Goal: Obtain resource: Obtain resource

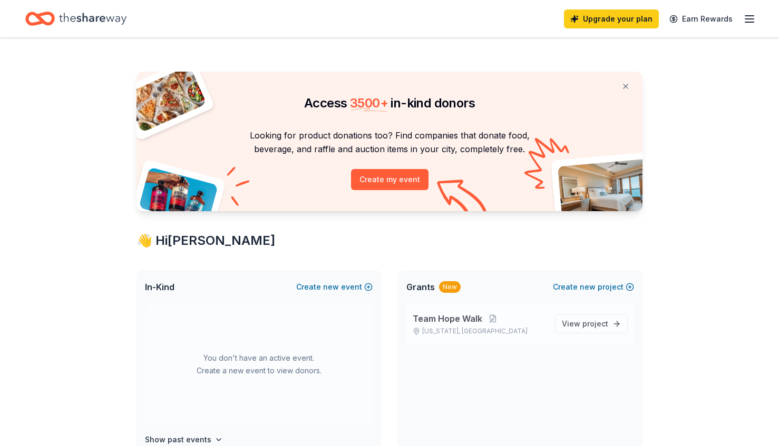
click at [501, 325] on div "Team Hope Walk [US_STATE], [GEOGRAPHIC_DATA]" at bounding box center [480, 323] width 134 height 23
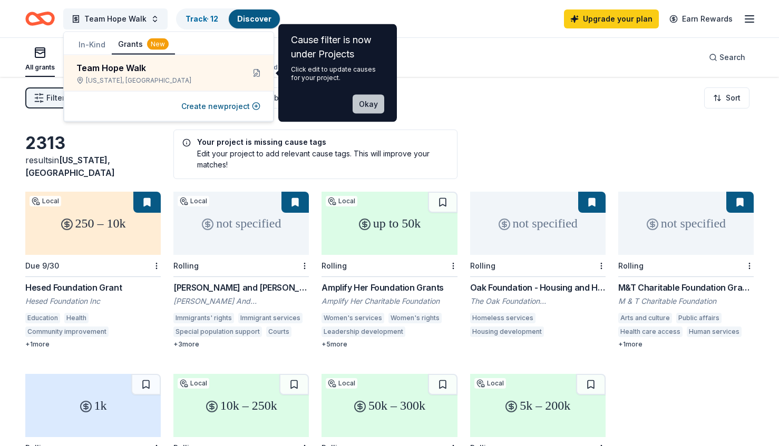
click at [376, 107] on button "Okay" at bounding box center [369, 104] width 32 height 19
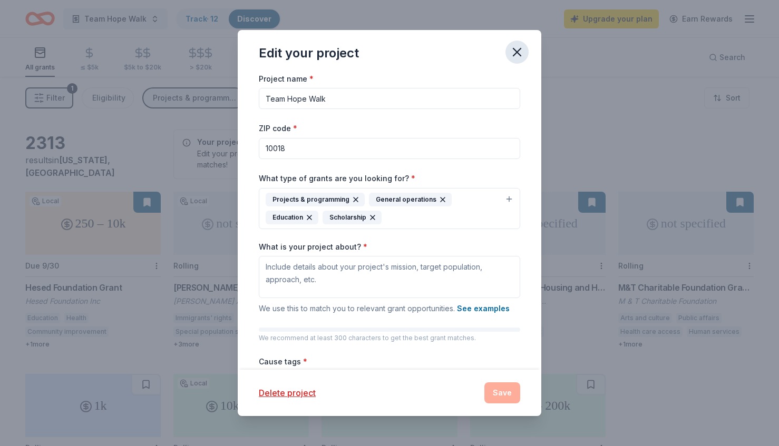
click at [525, 50] on button "button" at bounding box center [516, 52] width 23 height 23
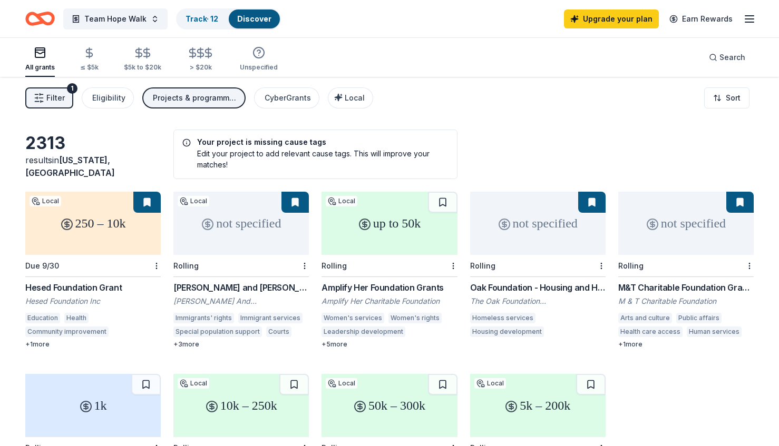
click at [55, 99] on span "Filter" at bounding box center [55, 98] width 18 height 13
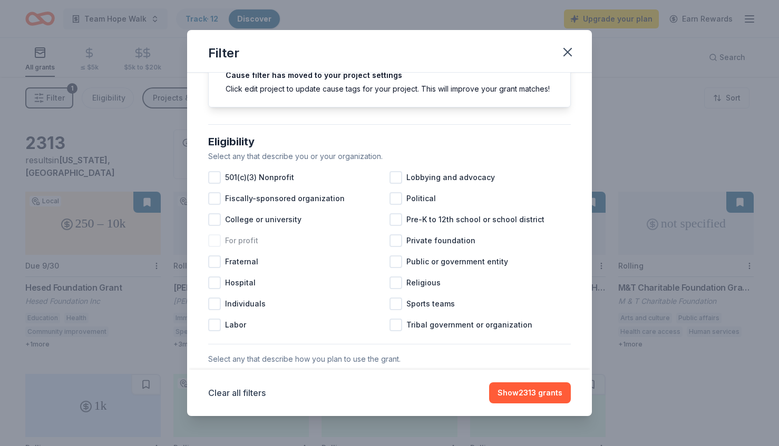
scroll to position [53, 0]
click at [272, 174] on span "501(c)(3) Nonprofit" at bounding box center [259, 177] width 69 height 13
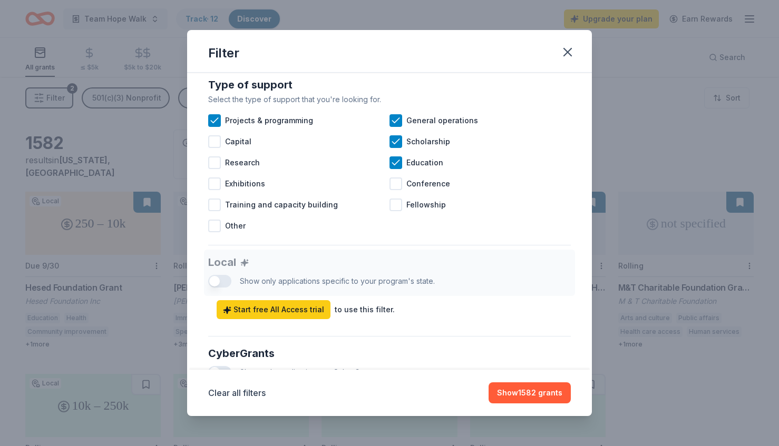
scroll to position [454, 0]
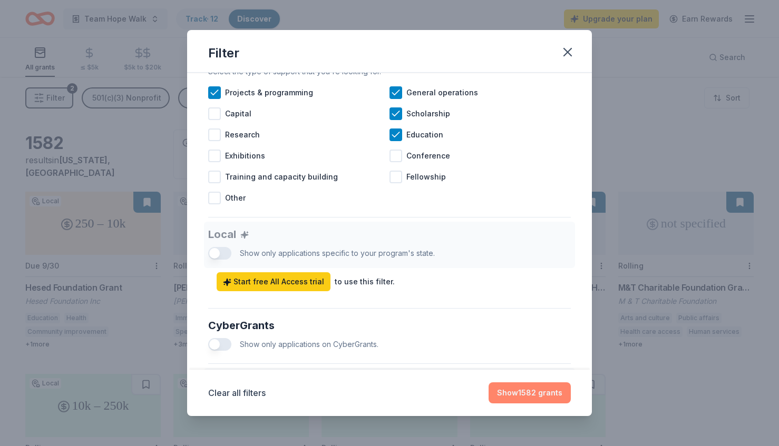
click at [529, 390] on button "Show 1582 grants" at bounding box center [529, 393] width 82 height 21
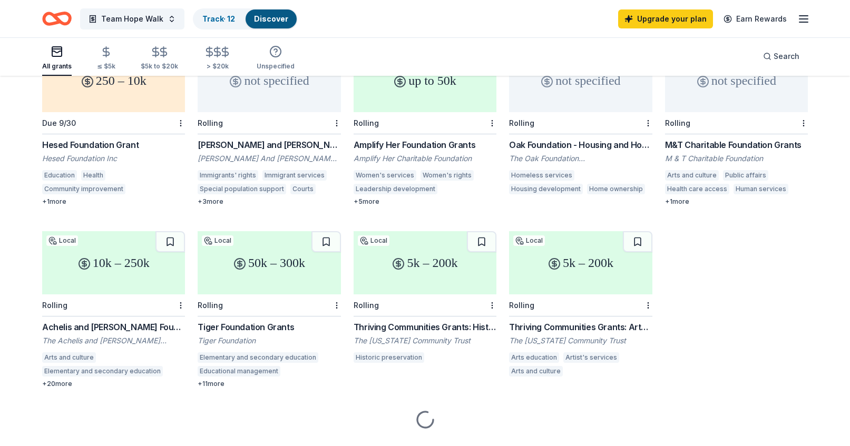
scroll to position [141, 0]
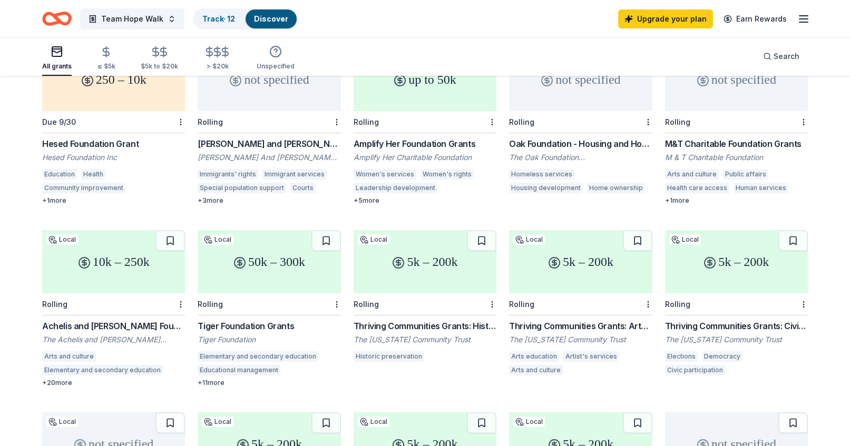
click at [443, 257] on div "5k – 200k" at bounding box center [425, 261] width 143 height 63
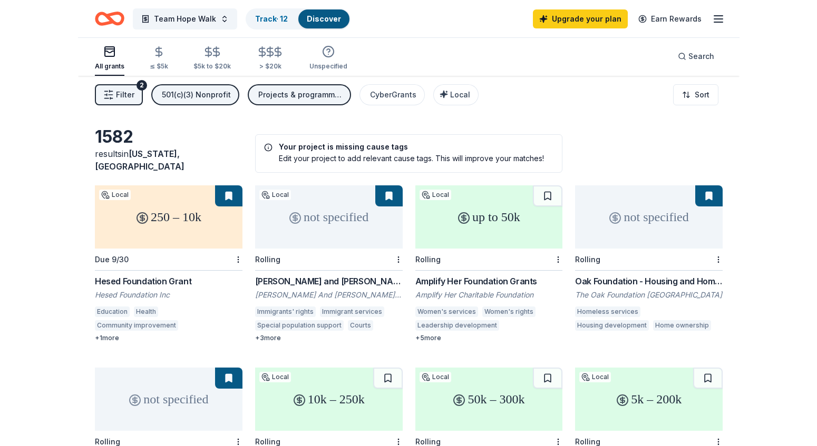
scroll to position [0, 0]
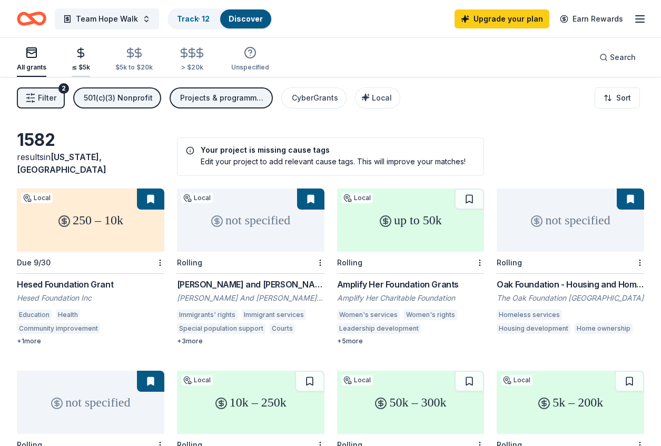
click at [81, 60] on div "≤ $5k" at bounding box center [81, 59] width 18 height 25
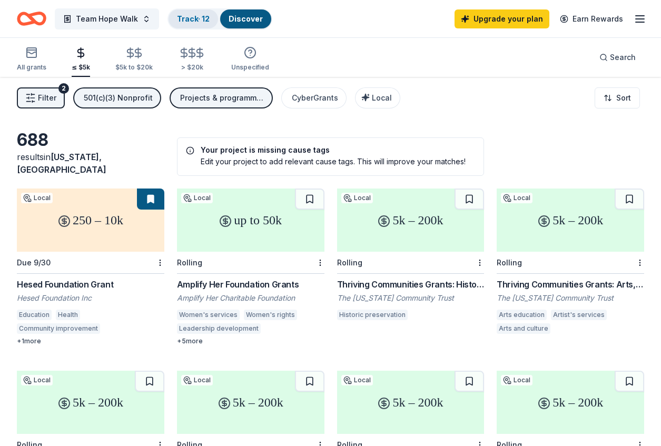
click at [177, 22] on link "Track · 12" at bounding box center [193, 18] width 33 height 9
click at [178, 14] on link "Track · 12" at bounding box center [193, 18] width 33 height 9
click at [182, 16] on link "Track · 12" at bounding box center [193, 18] width 33 height 9
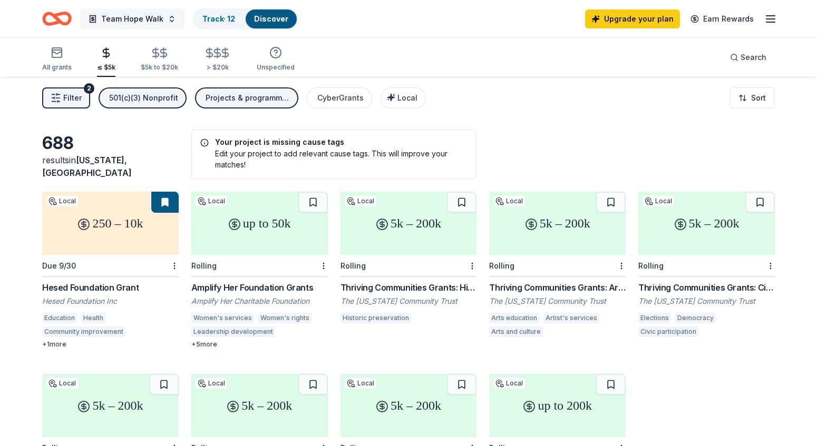
click at [128, 14] on span "Team Hope Walk" at bounding box center [132, 19] width 62 height 13
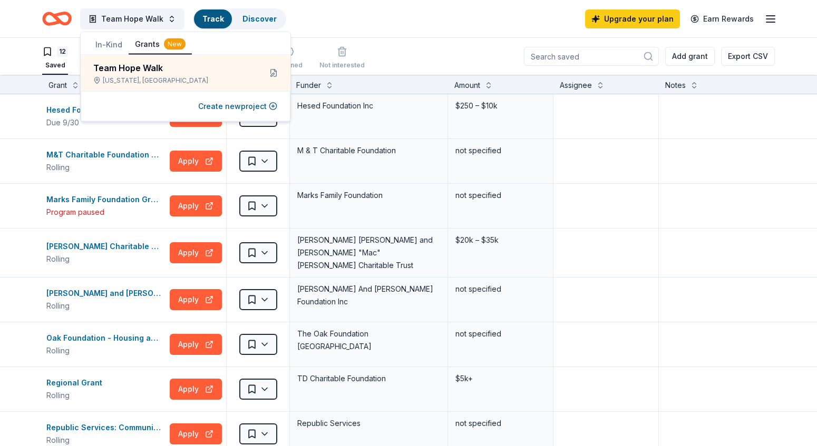
scroll to position [1, 0]
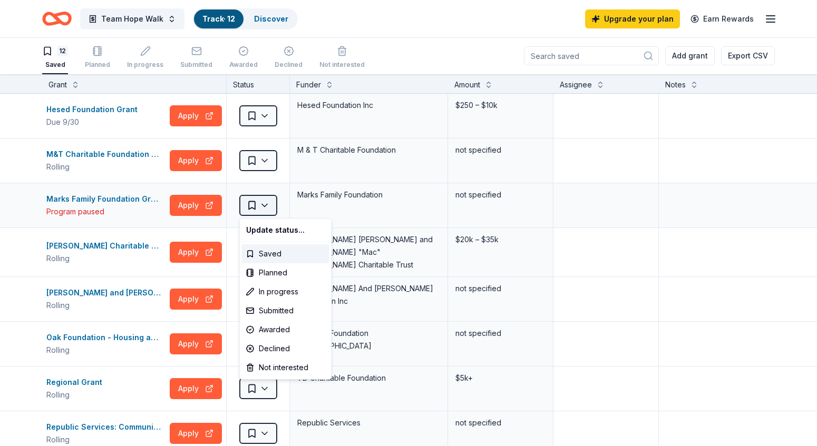
click at [263, 209] on html "Team Hope Walk Track · 12 Discover Upgrade your plan Earn Rewards 12 Saved Plan…" at bounding box center [408, 222] width 817 height 446
click at [315, 365] on div "Not interested" at bounding box center [285, 367] width 87 height 19
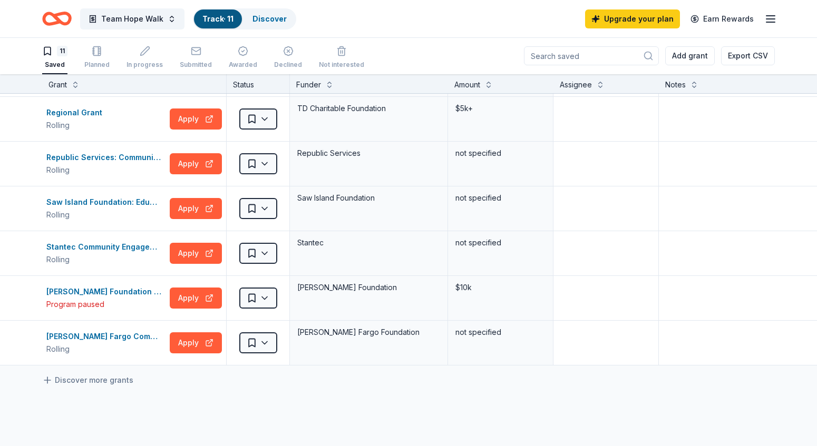
scroll to position [294, 0]
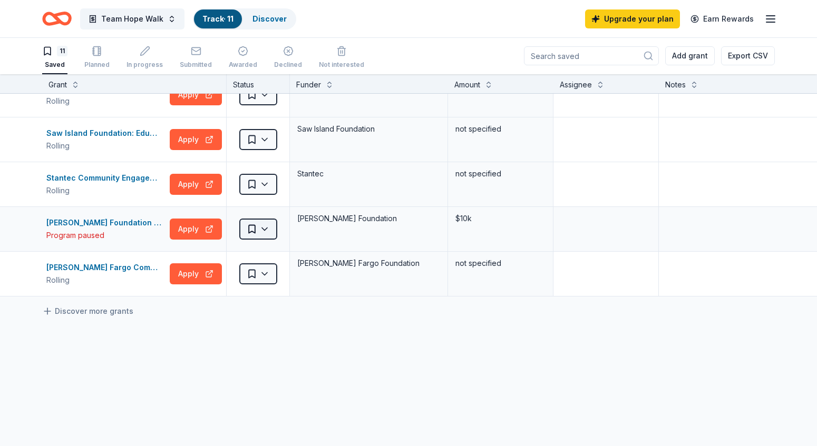
click at [277, 224] on div "Saved" at bounding box center [258, 229] width 63 height 44
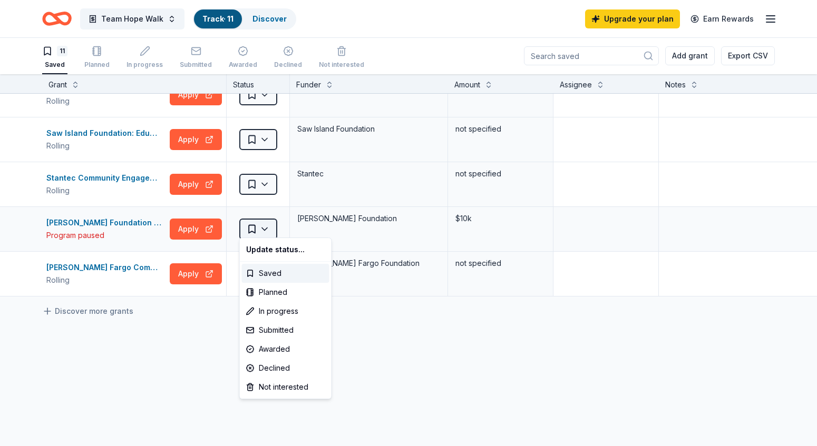
click at [264, 230] on html "Team Hope Walk Track · 11 Discover Upgrade your plan Earn Rewards 11 Saved Plan…" at bounding box center [408, 222] width 817 height 446
click at [282, 385] on div "Not interested" at bounding box center [285, 387] width 87 height 19
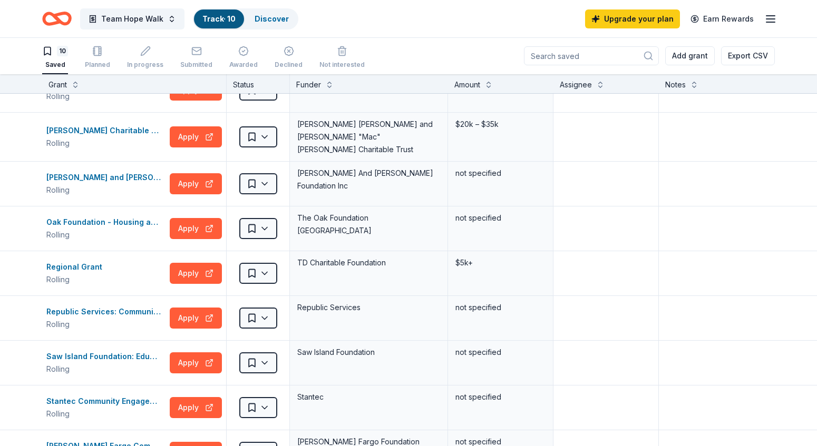
scroll to position [72, 0]
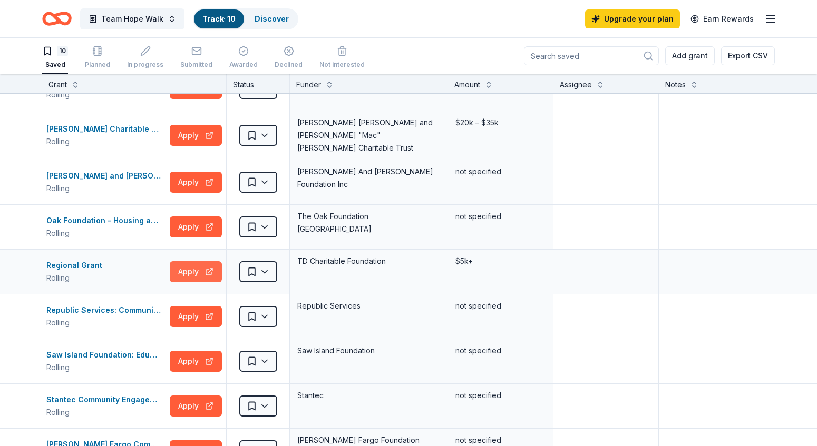
click at [210, 262] on button "Apply" at bounding box center [196, 271] width 52 height 21
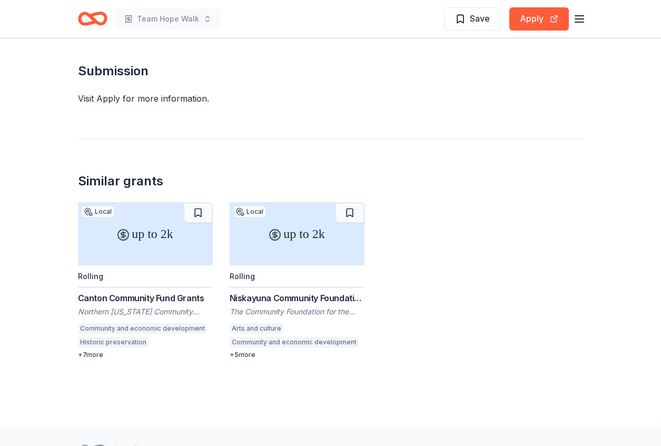
scroll to position [1160, 0]
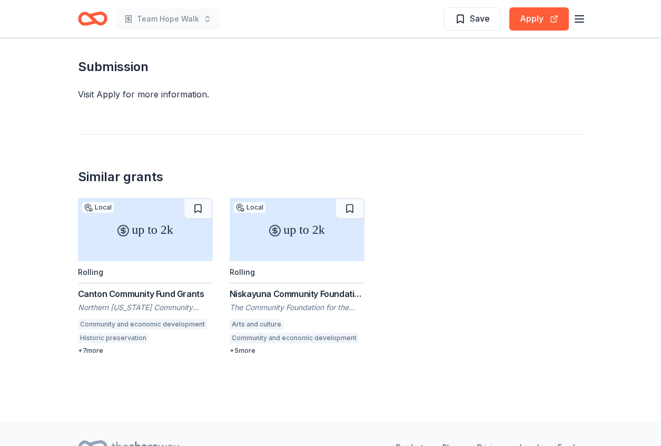
click at [112, 232] on div "up to 2k" at bounding box center [145, 229] width 135 height 63
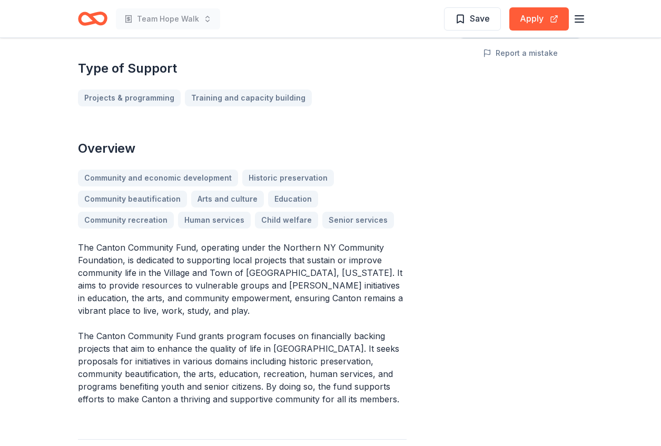
scroll to position [289, 0]
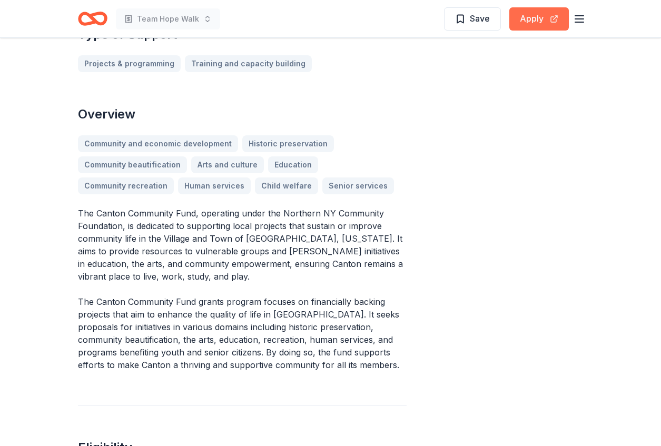
click at [536, 21] on button "Apply" at bounding box center [540, 18] width 60 height 23
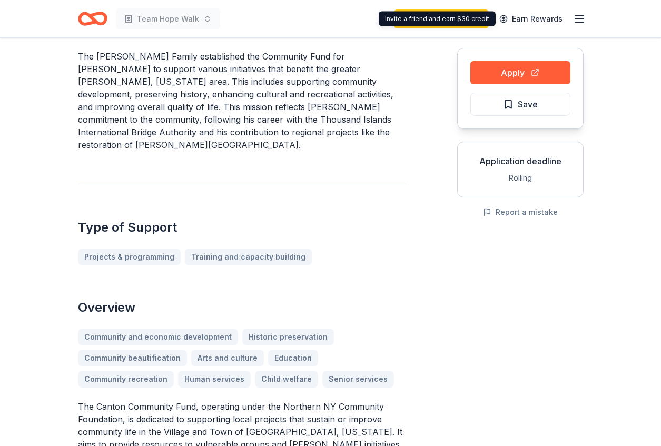
scroll to position [86, 0]
